Goal: Entertainment & Leisure: Consume media (video, audio)

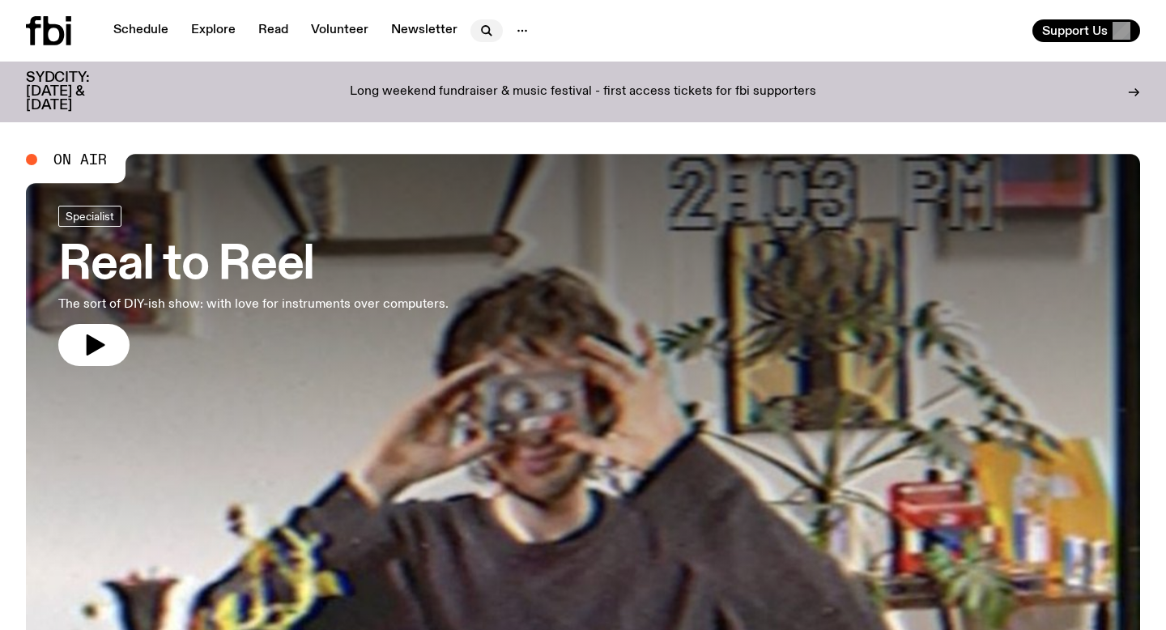
click at [480, 35] on icon "button" at bounding box center [486, 30] width 19 height 19
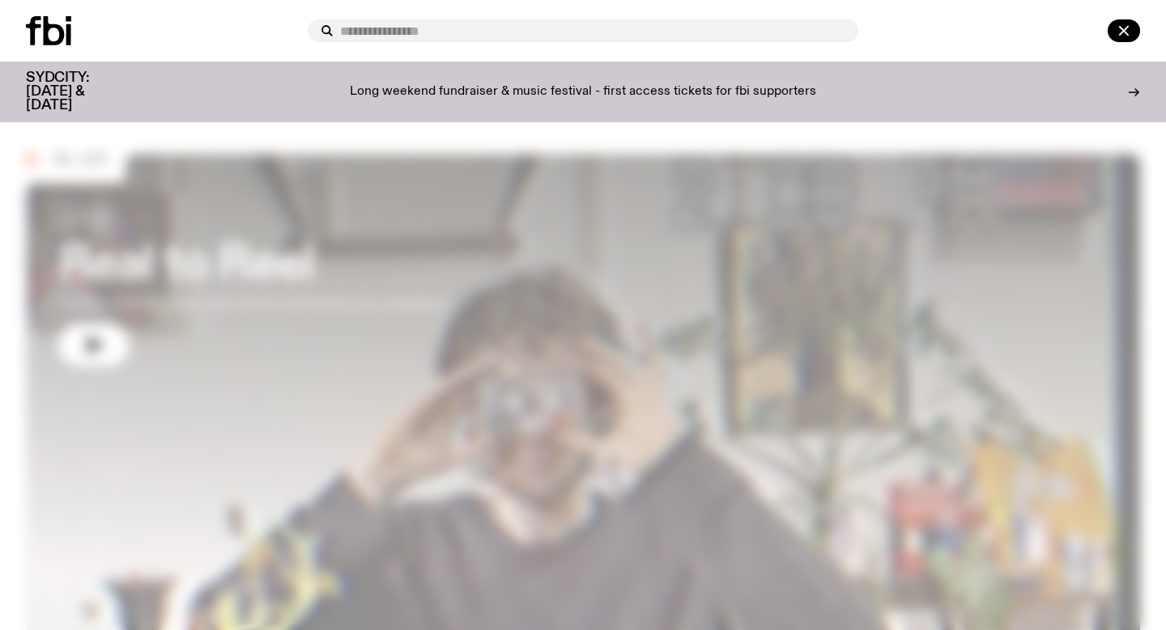
click at [155, 51] on div at bounding box center [583, 31] width 1166 height 62
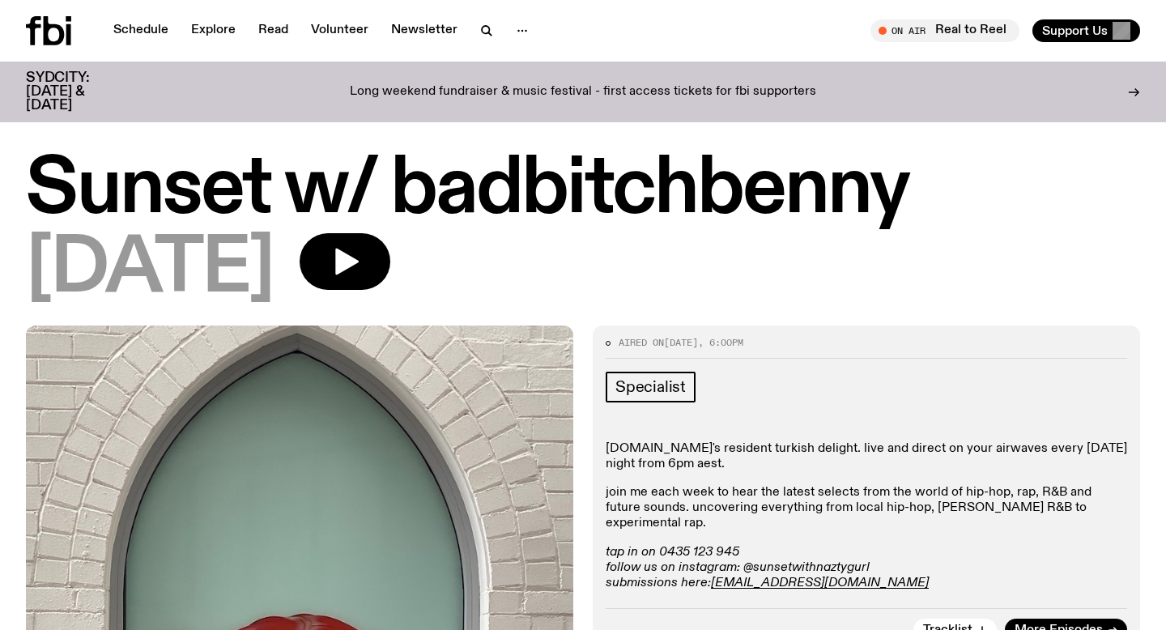
click at [421, 294] on div "[DATE]" at bounding box center [583, 269] width 1114 height 73
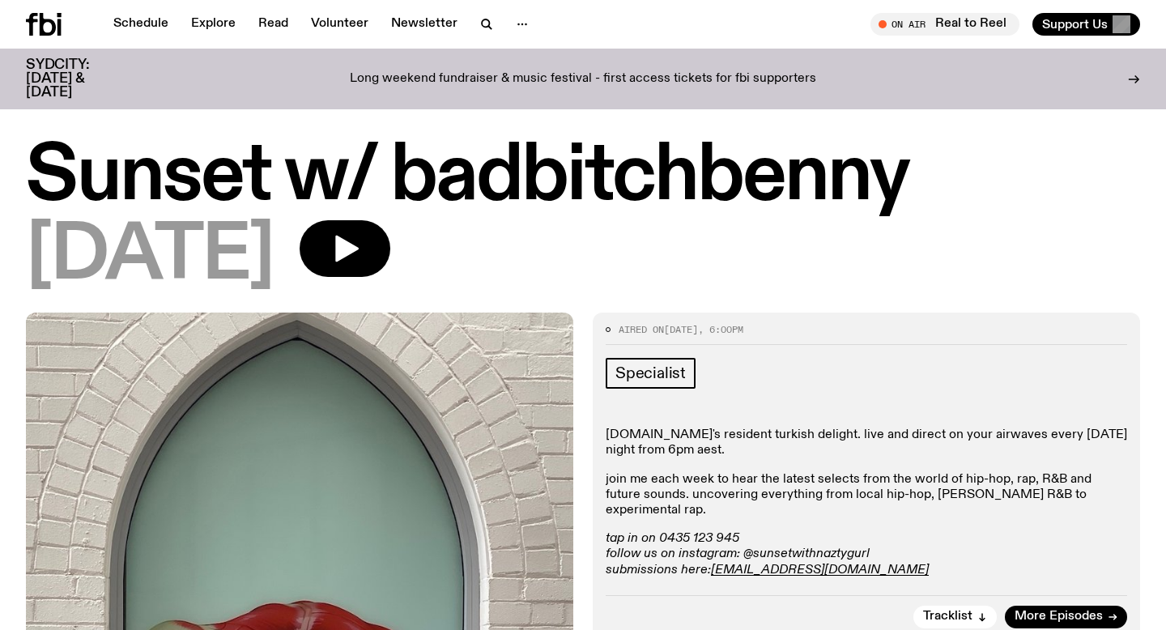
scroll to position [51, 0]
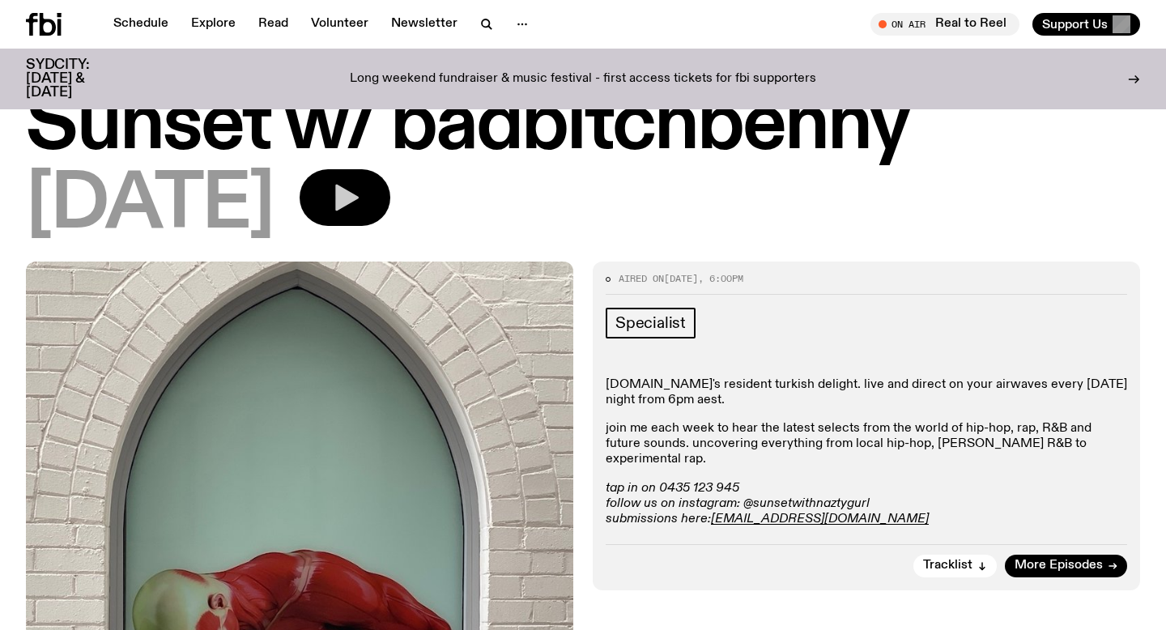
click at [390, 175] on button "button" at bounding box center [345, 197] width 91 height 57
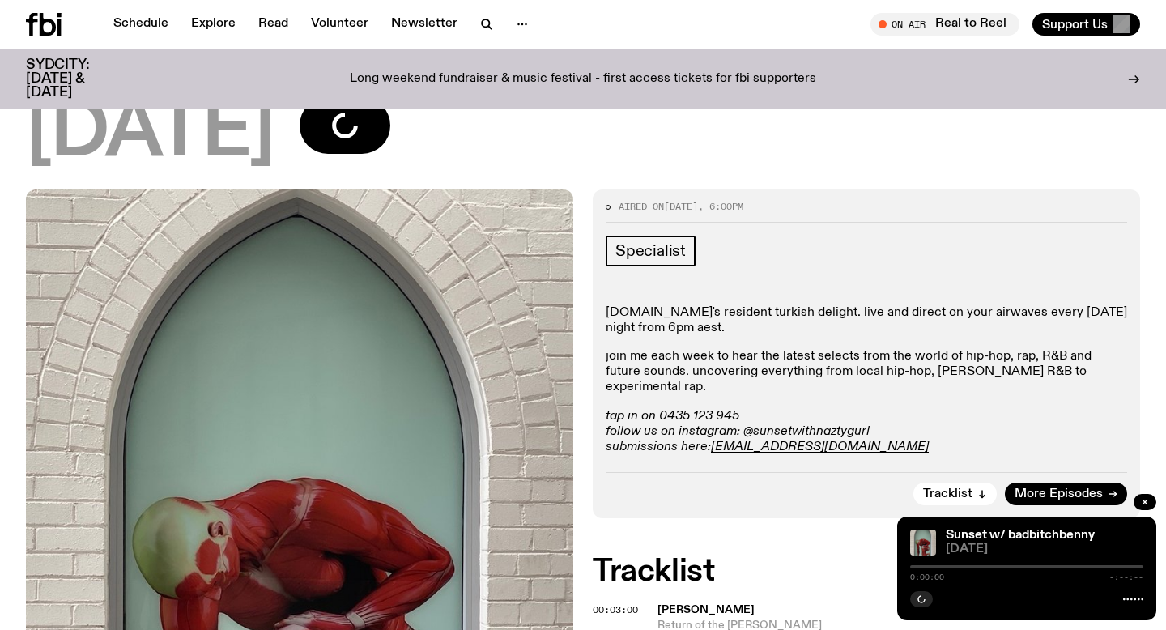
scroll to position [327, 0]
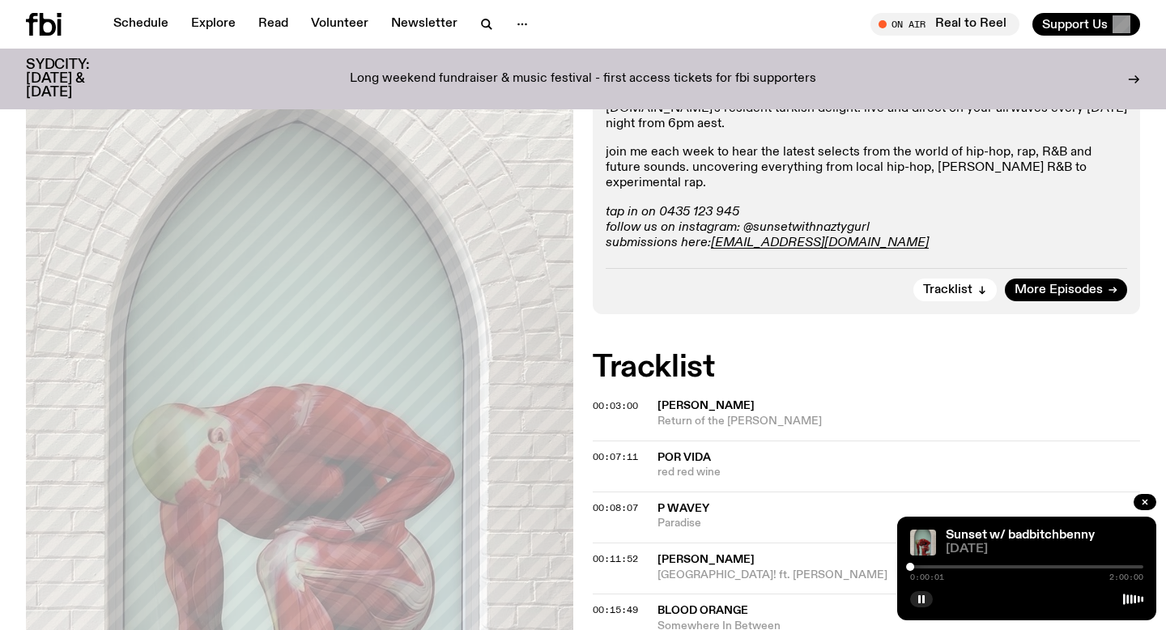
click at [917, 568] on div at bounding box center [1026, 566] width 233 height 3
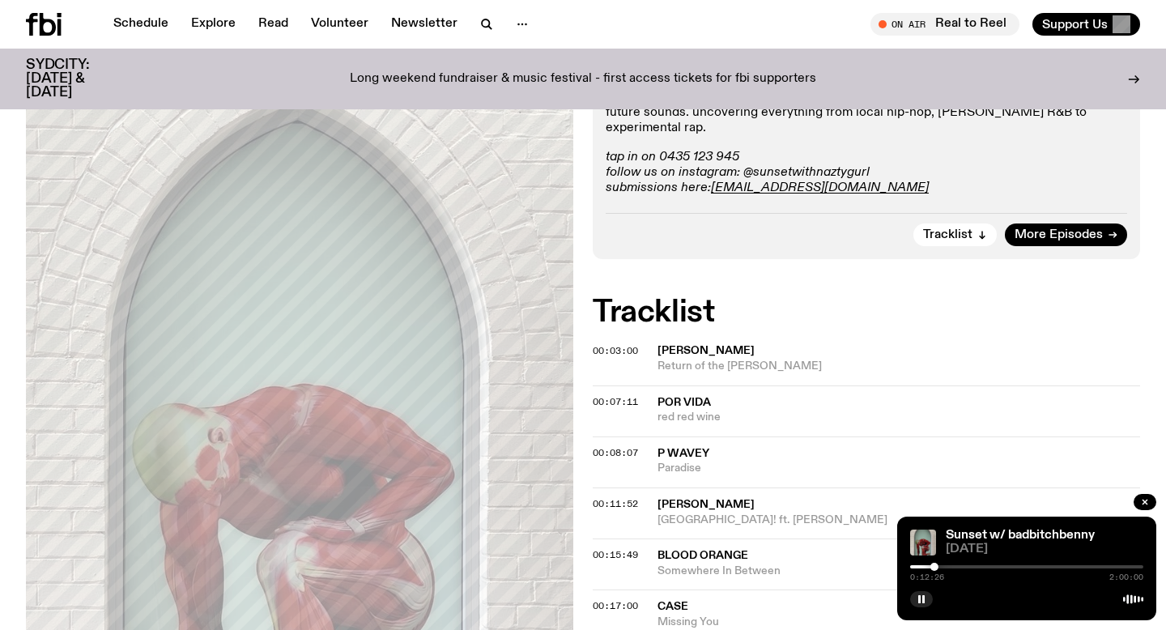
scroll to position [385, 0]
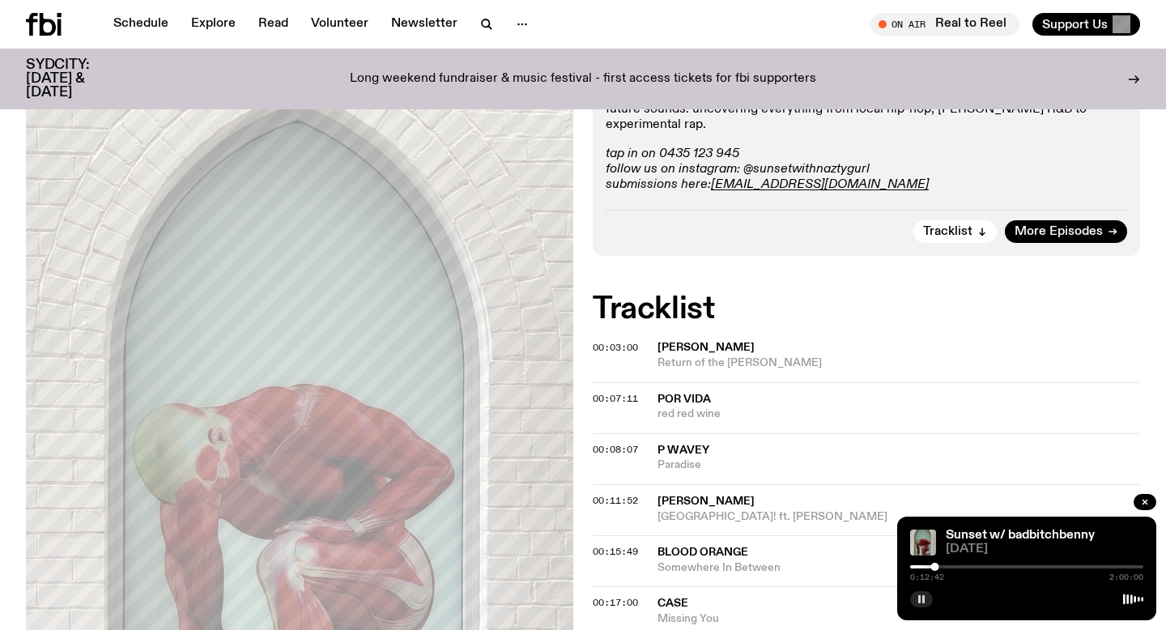
click at [928, 599] on button "button" at bounding box center [921, 599] width 23 height 16
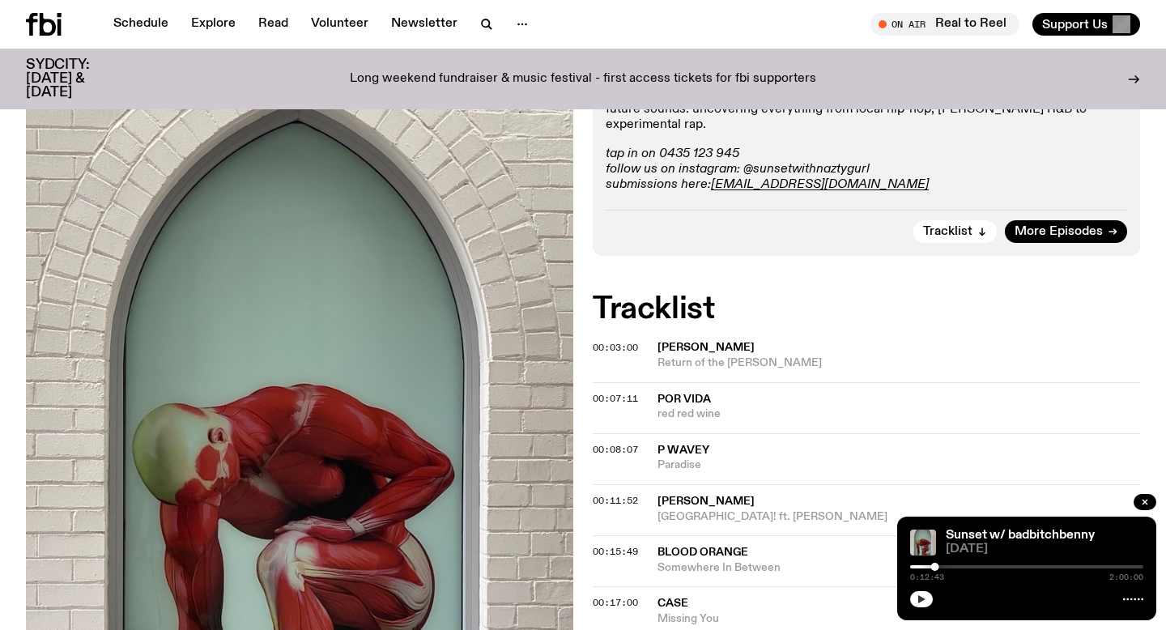
click at [928, 599] on button "button" at bounding box center [921, 599] width 23 height 16
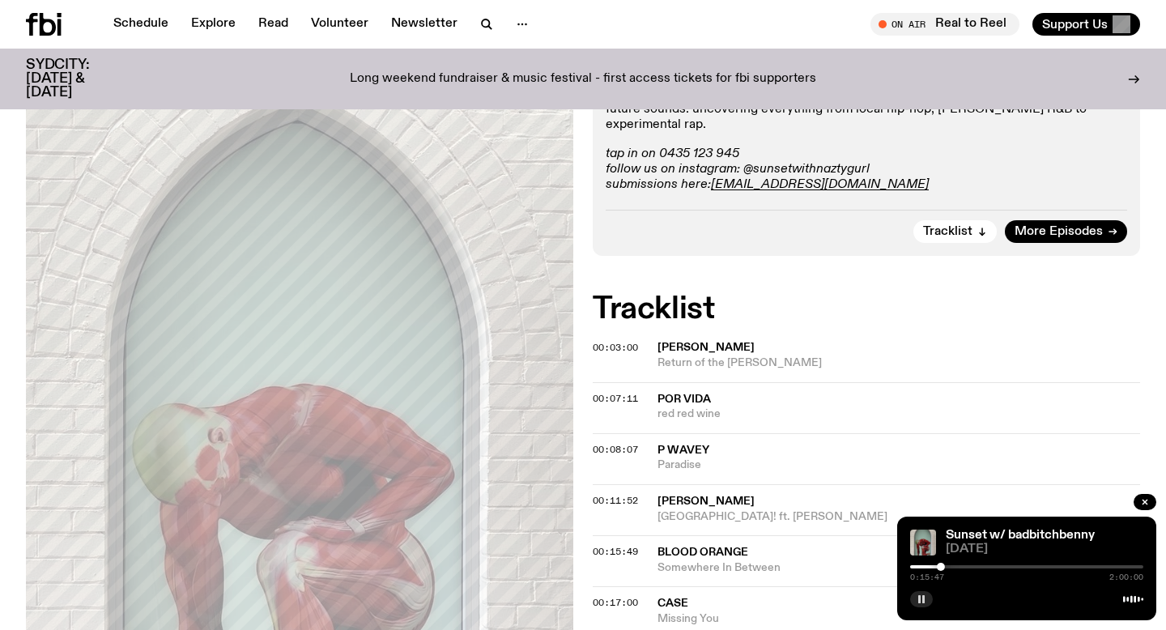
click at [928, 599] on button "button" at bounding box center [921, 599] width 23 height 16
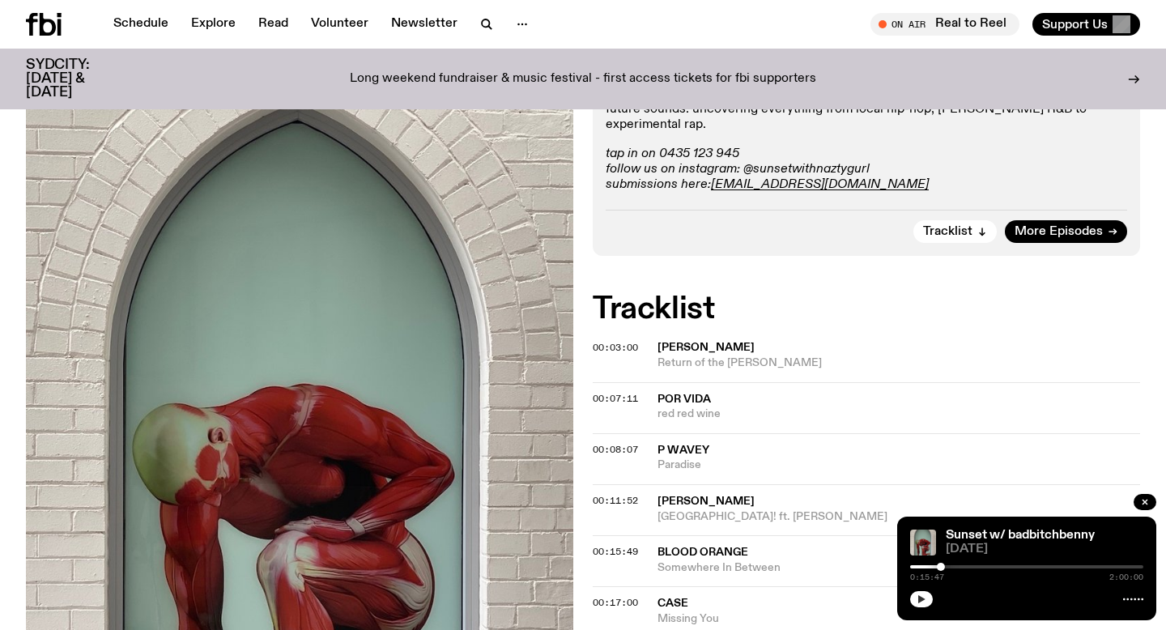
click at [928, 599] on button "button" at bounding box center [921, 599] width 23 height 16
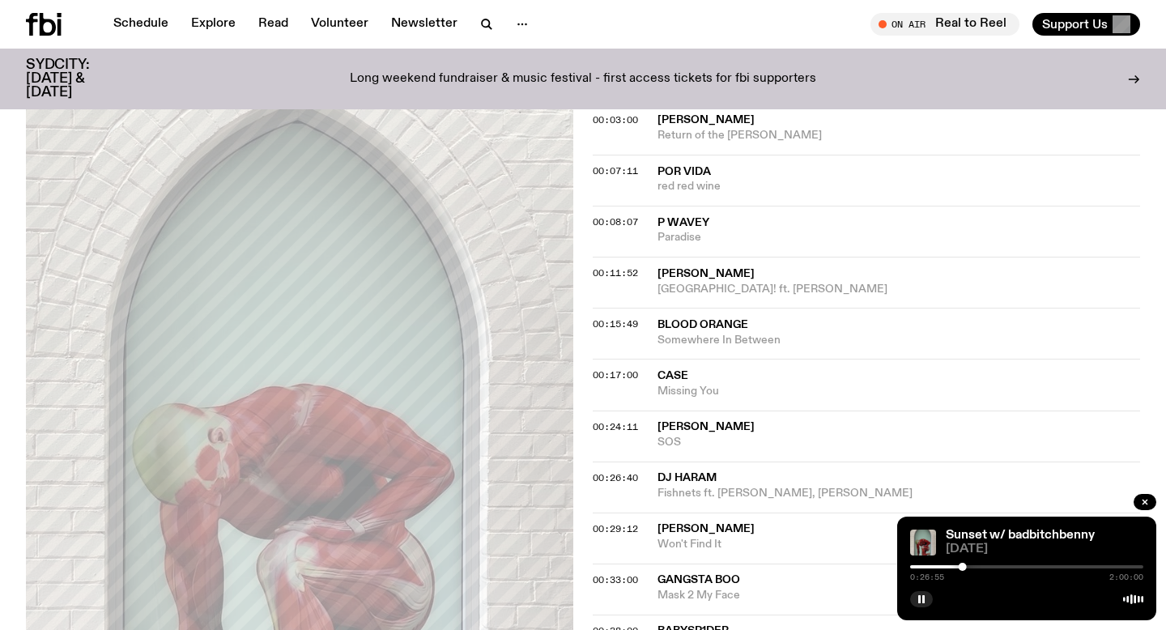
scroll to position [619, 0]
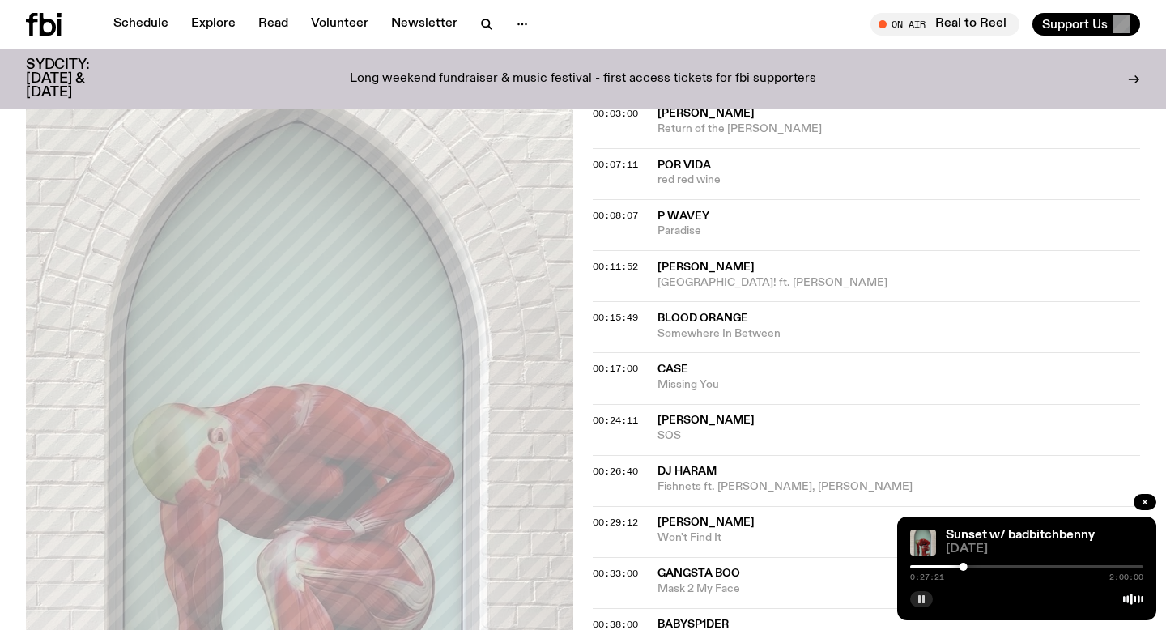
click at [922, 597] on rect "button" at bounding box center [923, 599] width 2 height 8
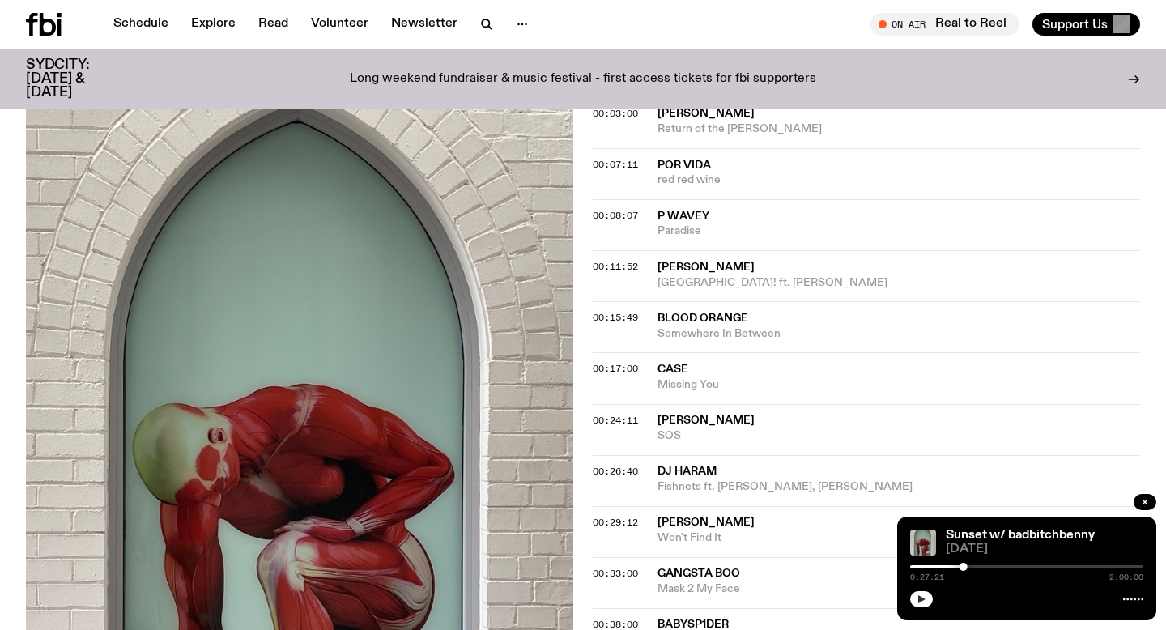
click at [910, 591] on button "button" at bounding box center [921, 599] width 23 height 16
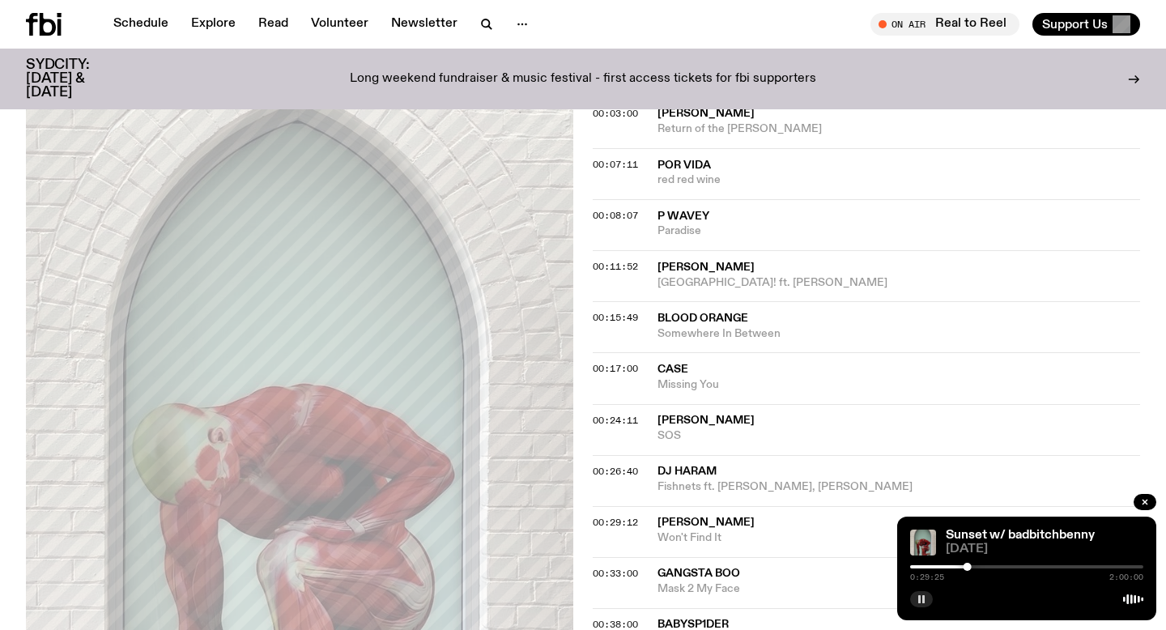
click at [922, 597] on rect "button" at bounding box center [923, 599] width 2 height 8
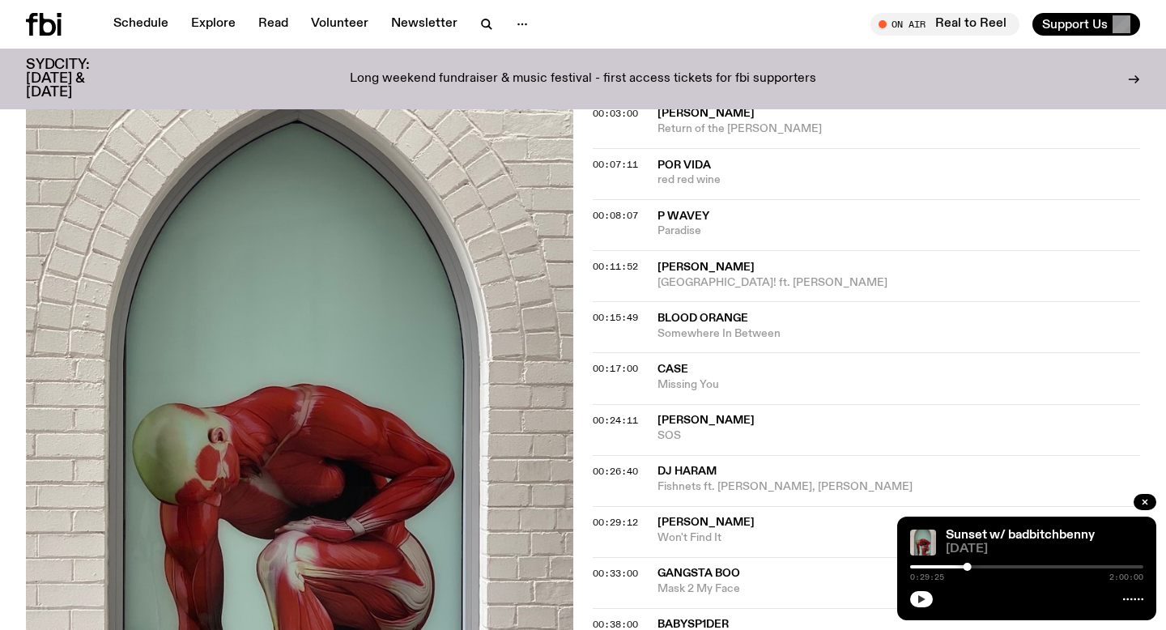
click at [919, 599] on icon "button" at bounding box center [921, 599] width 7 height 8
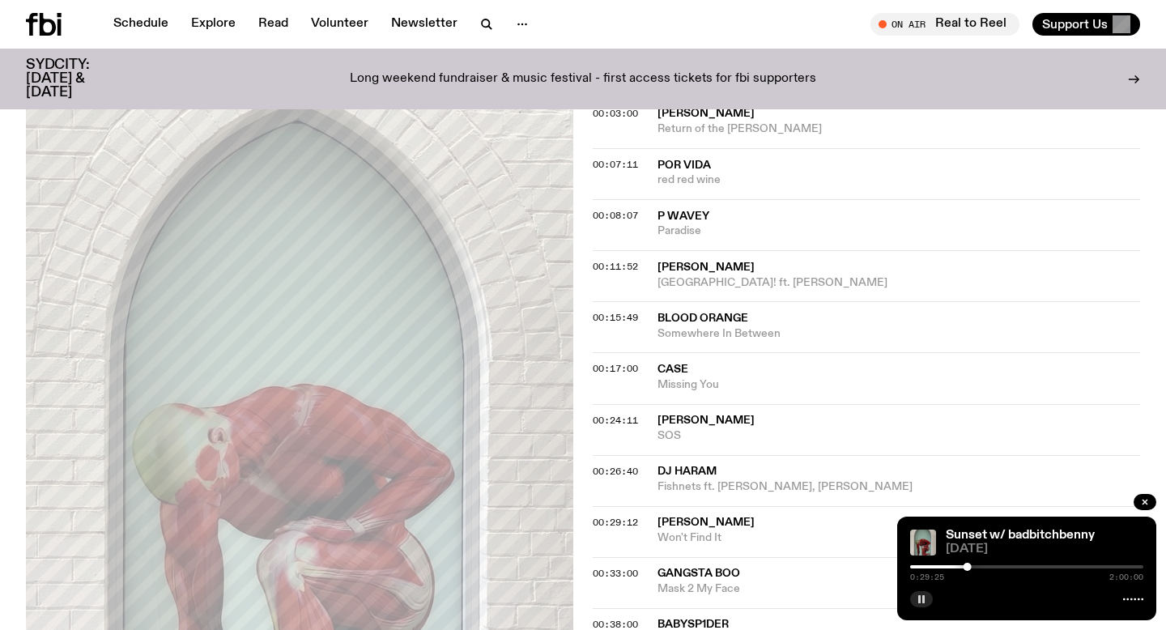
click at [959, 567] on div at bounding box center [850, 566] width 233 height 3
click at [964, 568] on div "0:25:34 2:00:00" at bounding box center [1026, 571] width 233 height 19
click at [964, 569] on div "0:25:36 2:00:00" at bounding box center [1026, 571] width 233 height 19
click at [963, 567] on div at bounding box center [963, 567] width 8 height 8
click at [961, 567] on div at bounding box center [961, 567] width 8 height 8
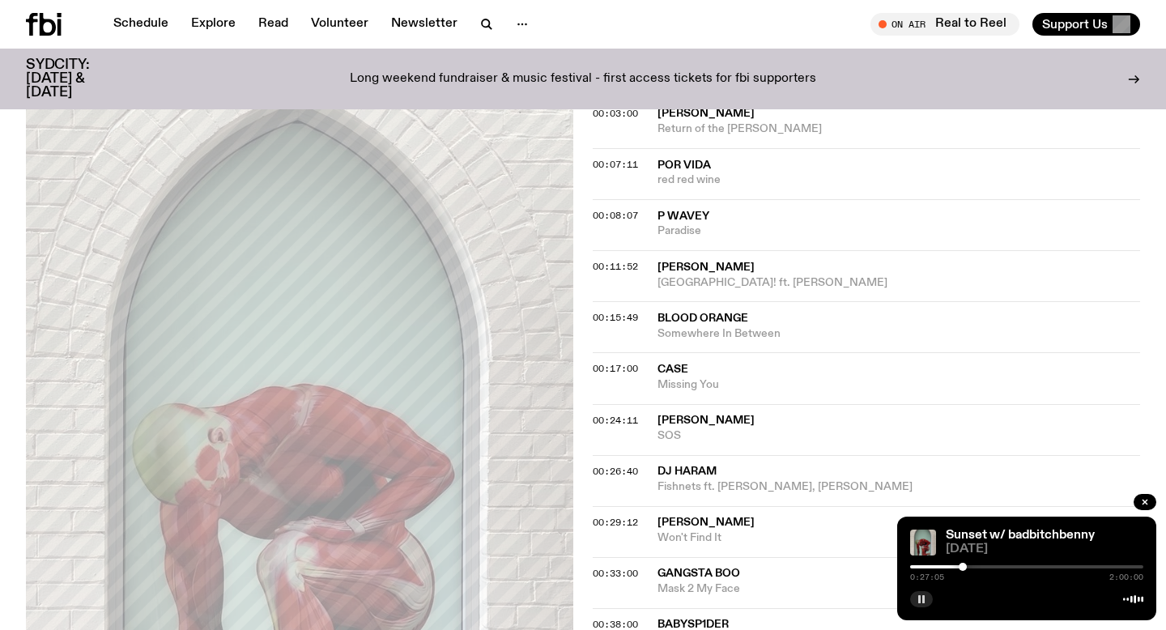
click at [963, 568] on div at bounding box center [963, 567] width 8 height 8
click at [922, 601] on rect "button" at bounding box center [923, 599] width 2 height 8
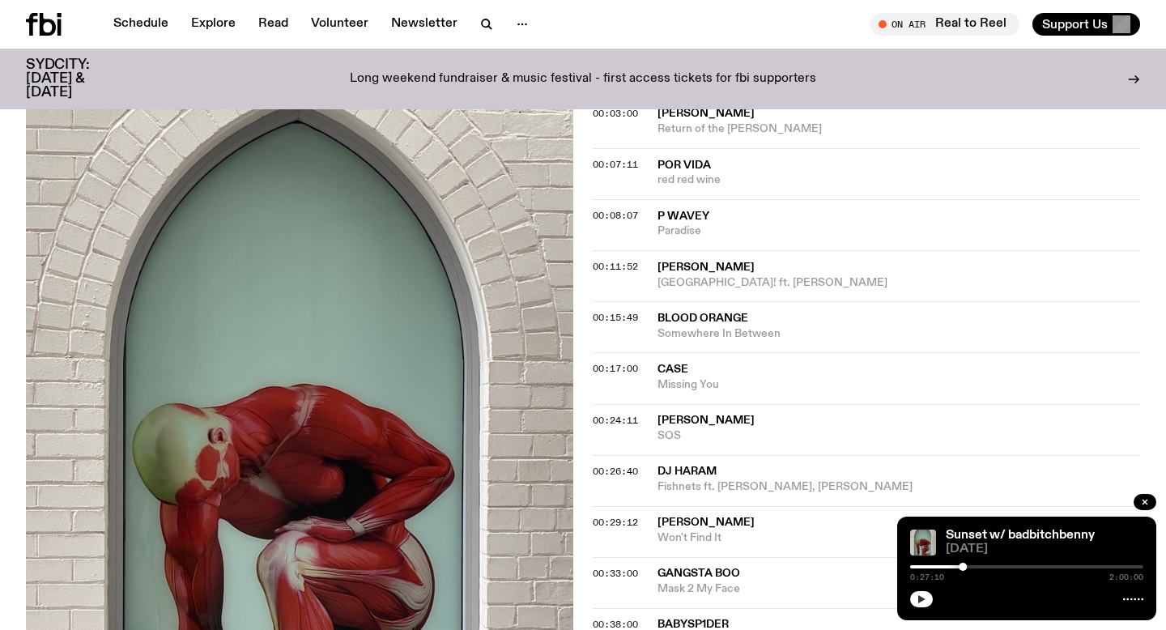
click at [922, 601] on icon "button" at bounding box center [921, 599] width 10 height 10
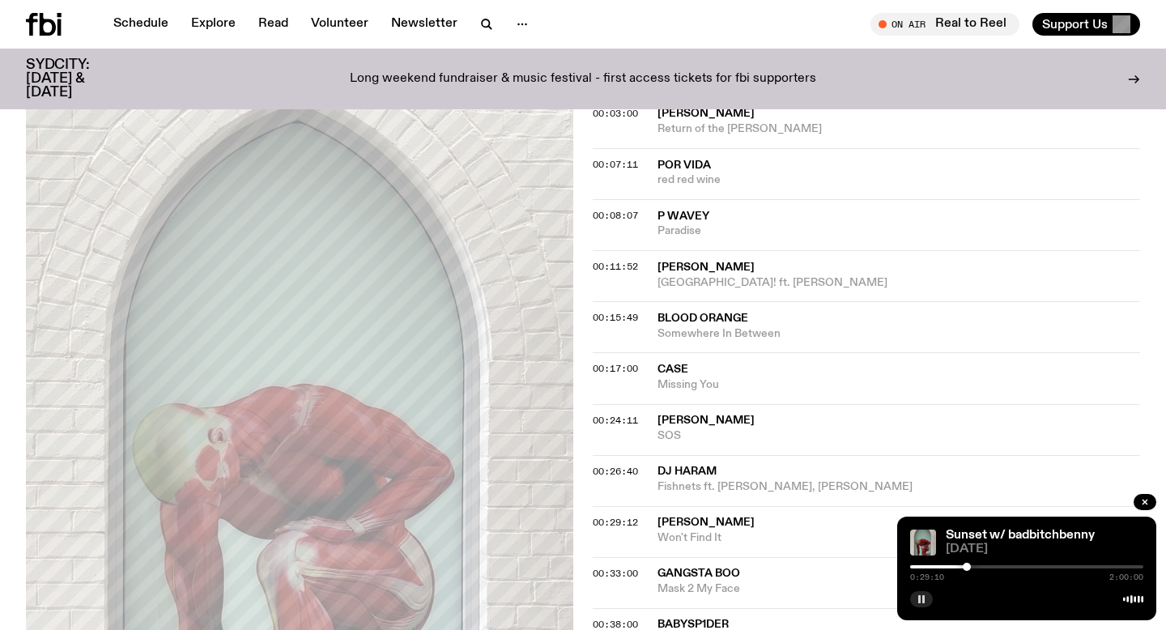
click at [967, 566] on div at bounding box center [967, 567] width 8 height 8
click at [967, 565] on div at bounding box center [967, 567] width 8 height 8
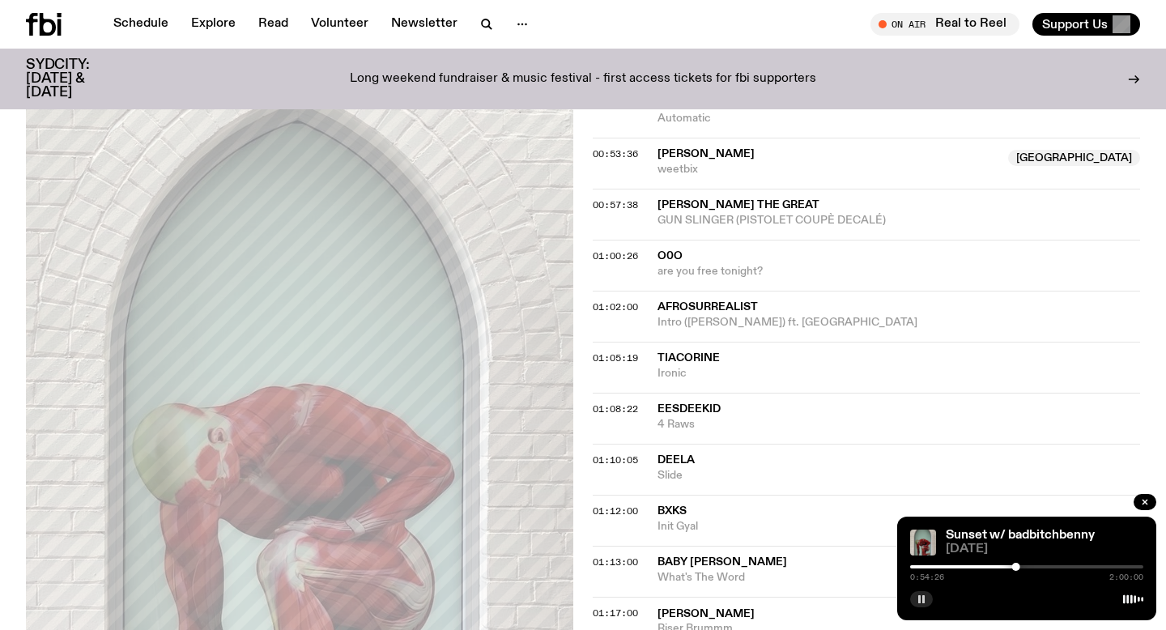
scroll to position [1281, 0]
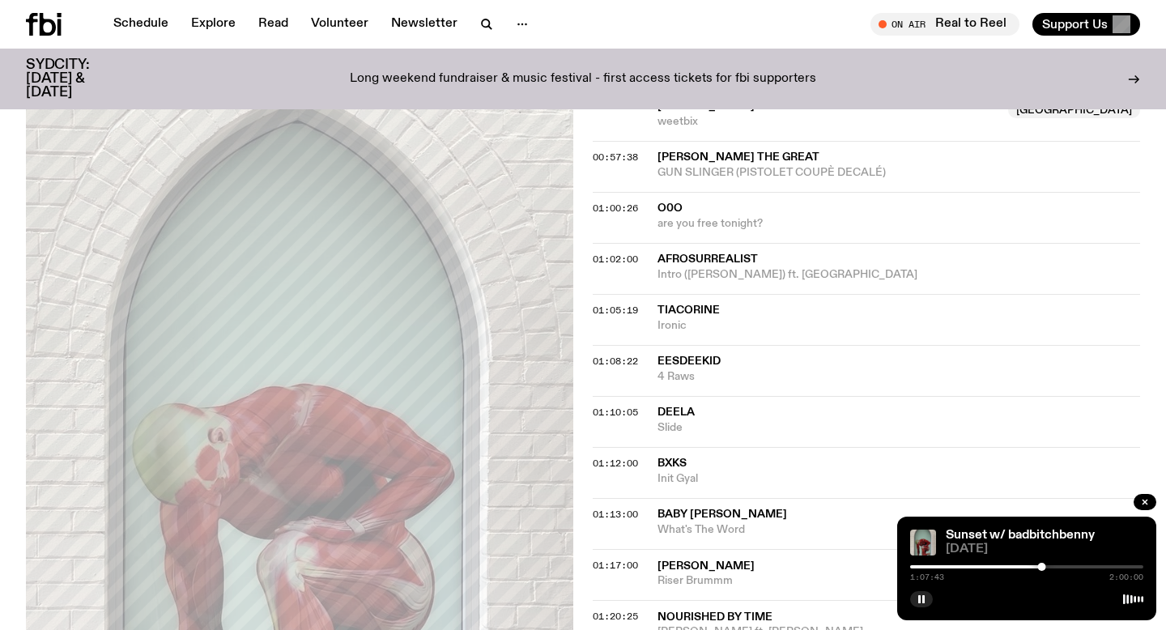
scroll to position [1340, 0]
click at [925, 607] on div "Sunset w/ badbitchbenny [DATE] 1:23:47 2:00:00" at bounding box center [1026, 569] width 259 height 104
click at [922, 602] on rect "button" at bounding box center [923, 599] width 2 height 8
